Goal: Share content

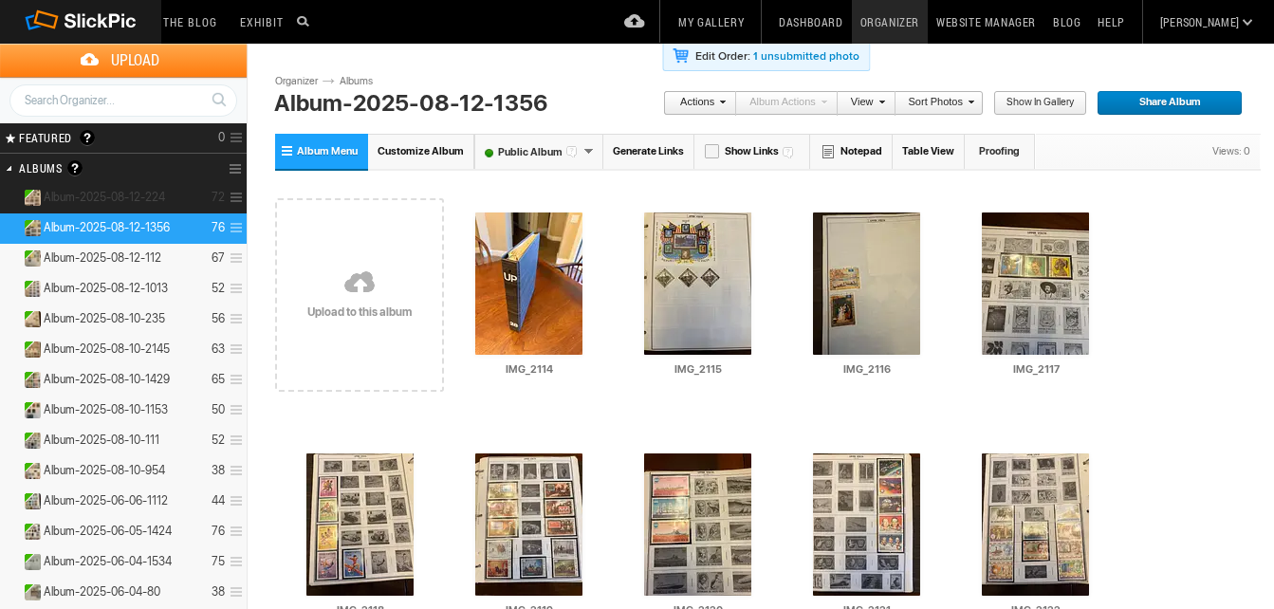
drag, startPoint x: 0, startPoint y: 0, endPoint x: 138, endPoint y: 193, distance: 237.1
click at [138, 193] on span "Album-2025-08-12-224" at bounding box center [104, 197] width 121 height 15
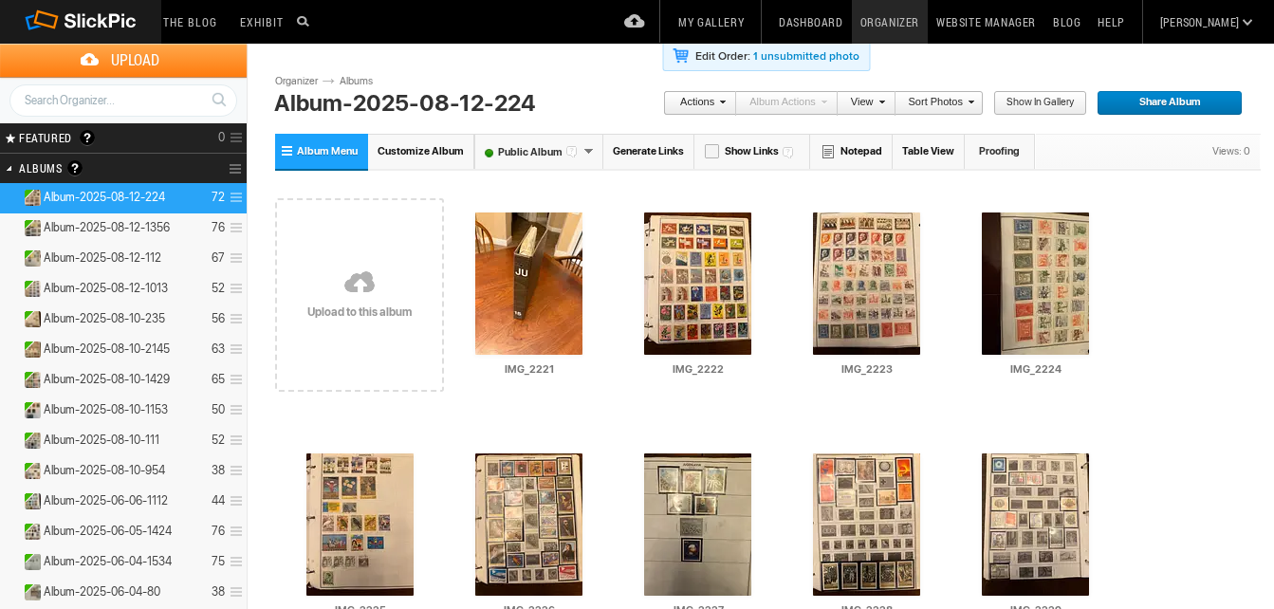
click at [648, 147] on link "Generate Links" at bounding box center [648, 151] width 91 height 35
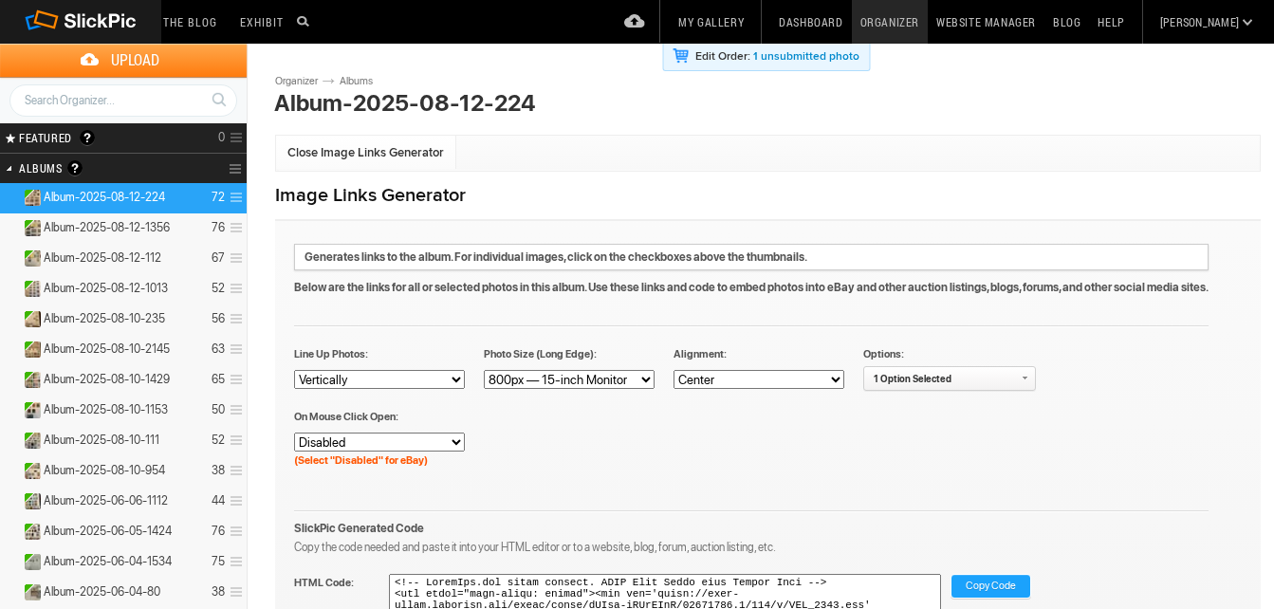
click at [1002, 582] on span "Copy Code" at bounding box center [990, 587] width 50 height 25
click at [127, 189] on details "Album-2025-08-12-224 72" at bounding box center [123, 198] width 247 height 30
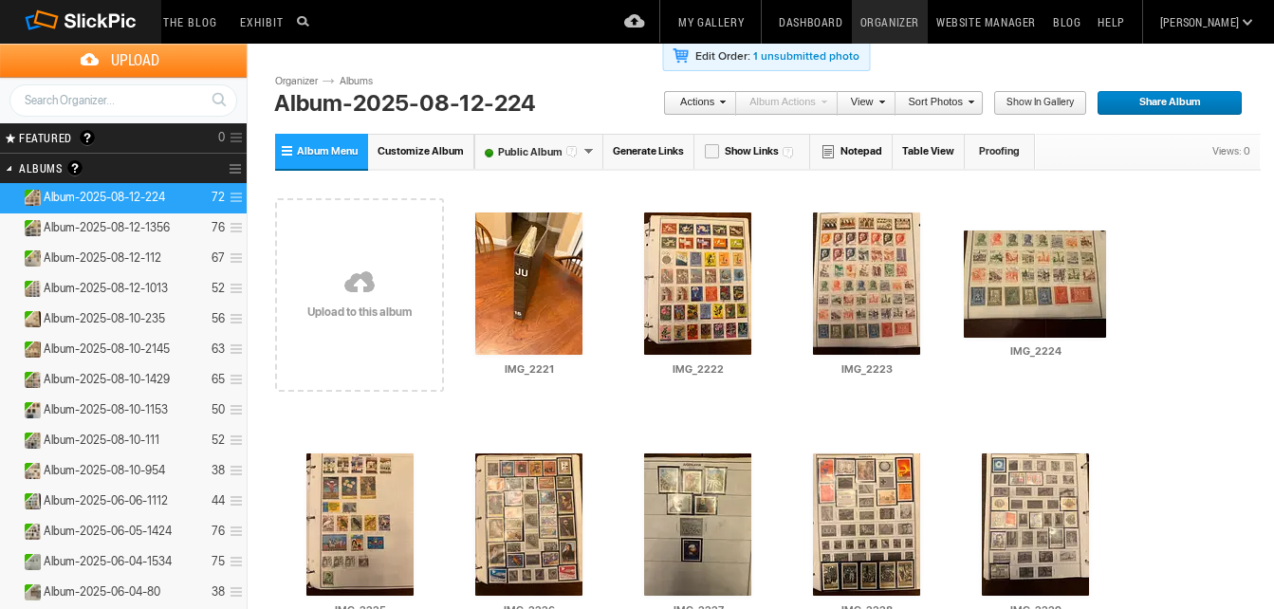
click at [638, 145] on link "Generate Links" at bounding box center [648, 151] width 91 height 35
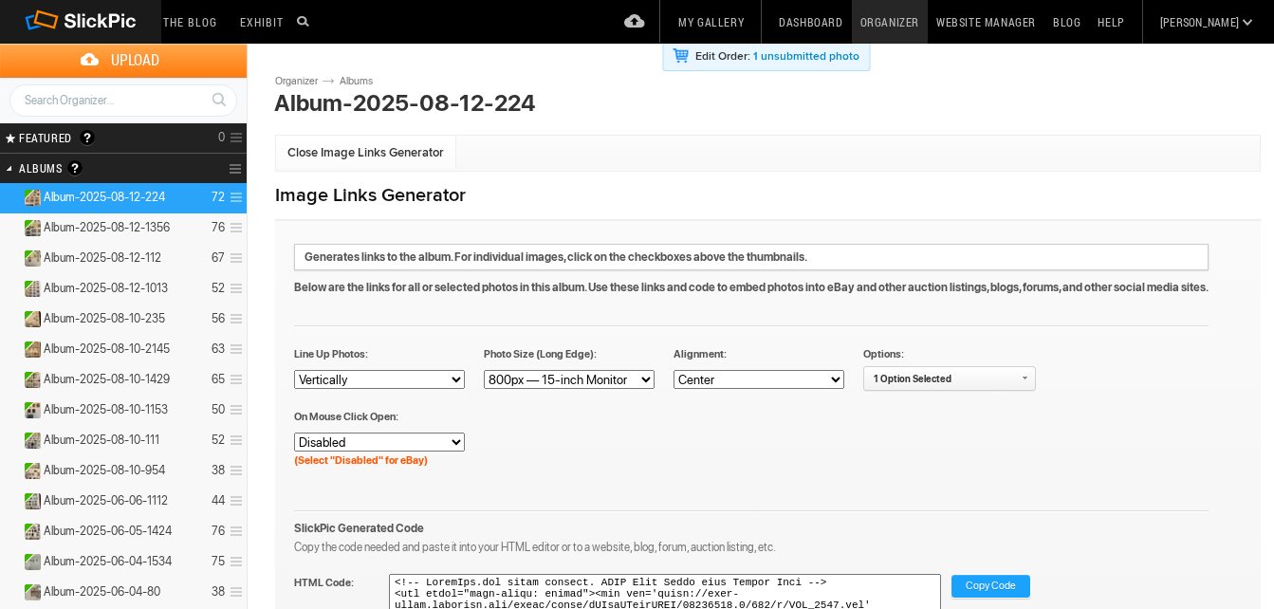
click at [988, 579] on span "Copy Code" at bounding box center [990, 587] width 50 height 25
